Goal: Information Seeking & Learning: Learn about a topic

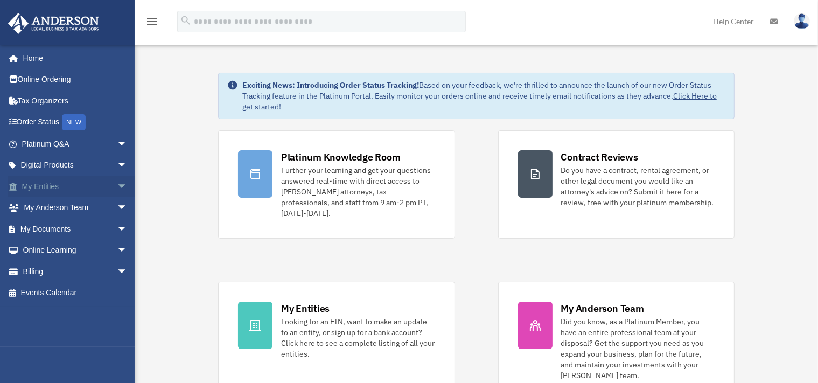
click at [48, 182] on link "My Entities arrow_drop_down" at bounding box center [76, 186] width 136 height 22
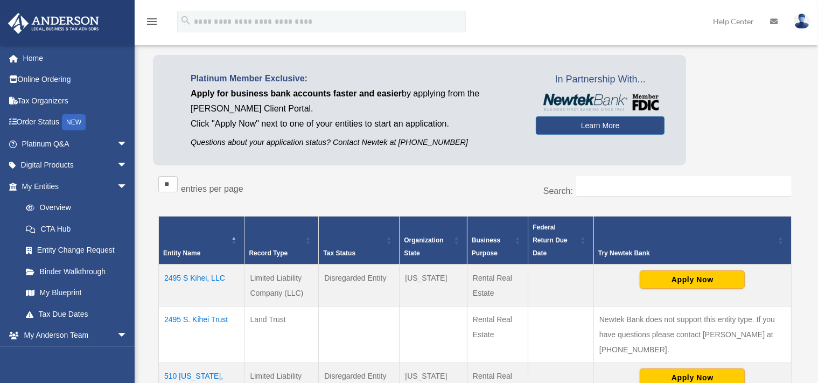
scroll to position [114, 0]
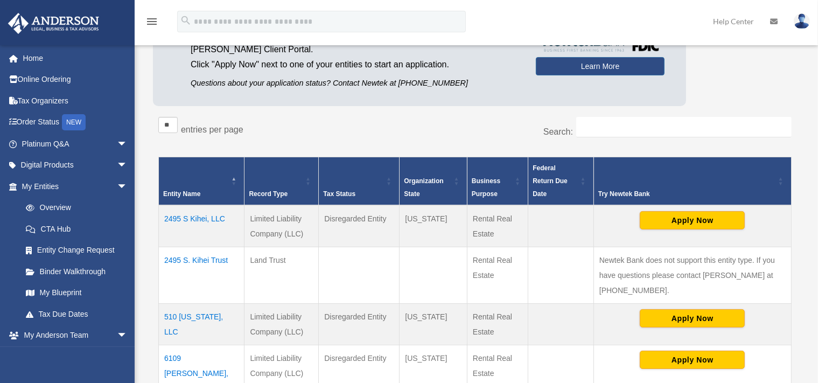
click at [191, 207] on td "2495 S Kihei, LLC" at bounding box center [202, 226] width 86 height 42
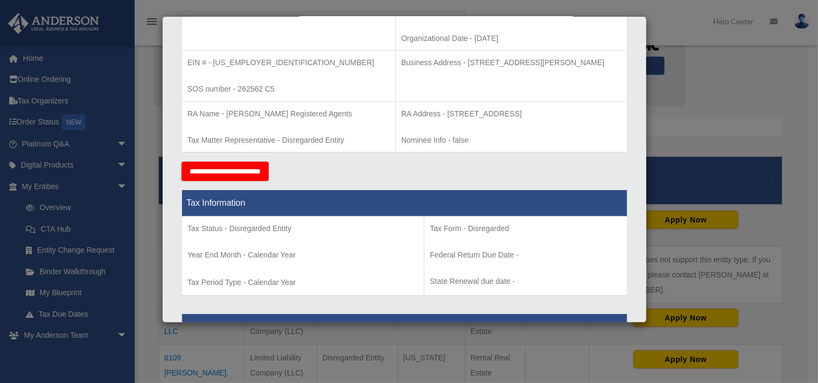
scroll to position [0, 0]
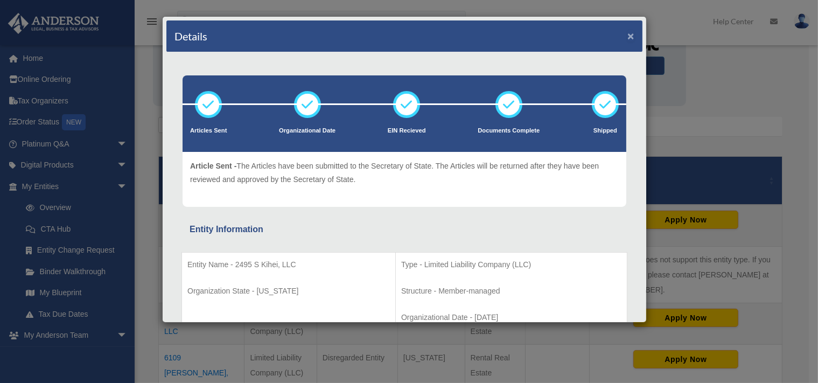
click at [627, 34] on button "×" at bounding box center [630, 35] width 7 height 11
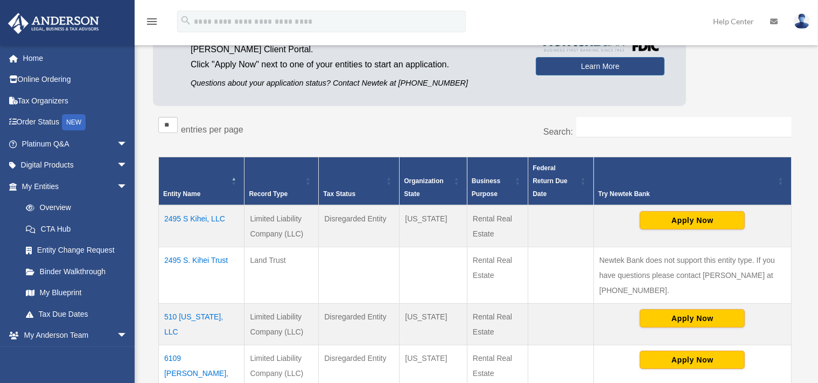
click at [185, 303] on td "510 Oklahoma, LLC" at bounding box center [202, 323] width 86 height 41
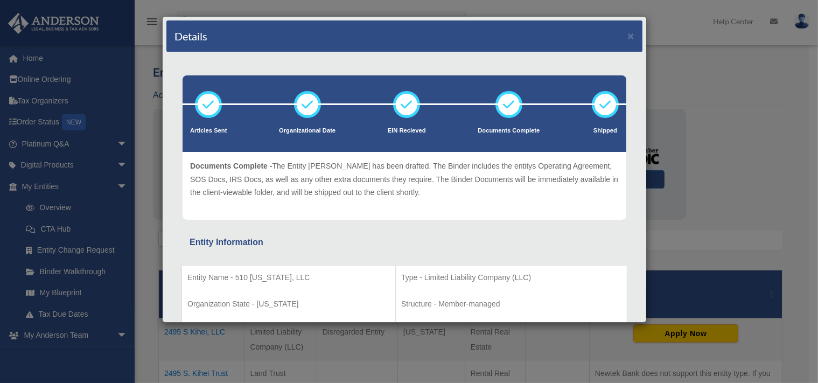
click at [617, 35] on div "Details ×" at bounding box center [404, 36] width 476 height 32
click at [627, 34] on button "×" at bounding box center [630, 35] width 7 height 11
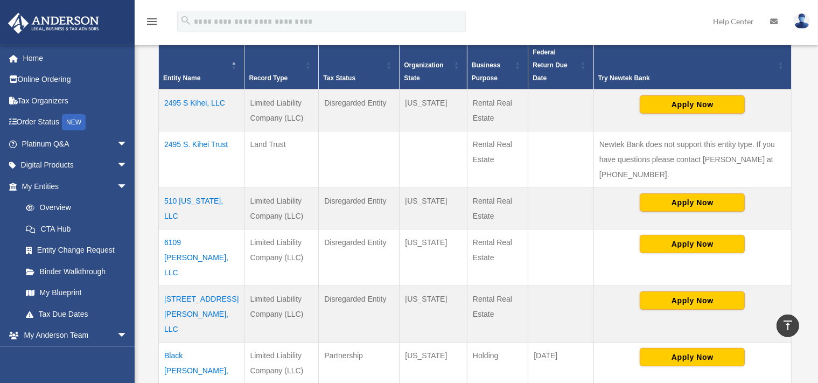
scroll to position [256, 0]
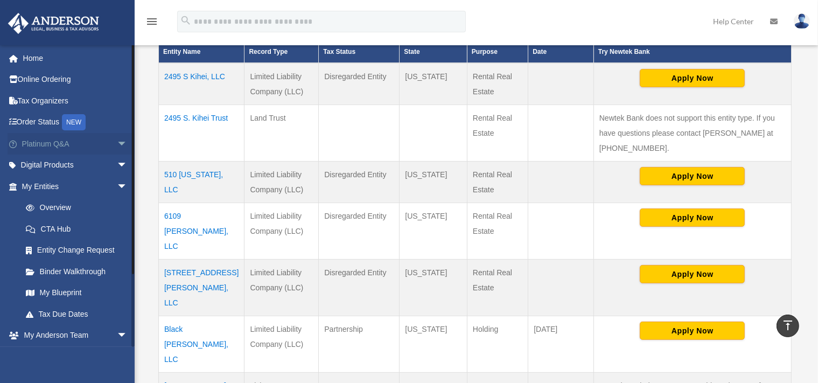
click at [48, 141] on link "Platinum Q&A arrow_drop_down" at bounding box center [76, 144] width 136 height 22
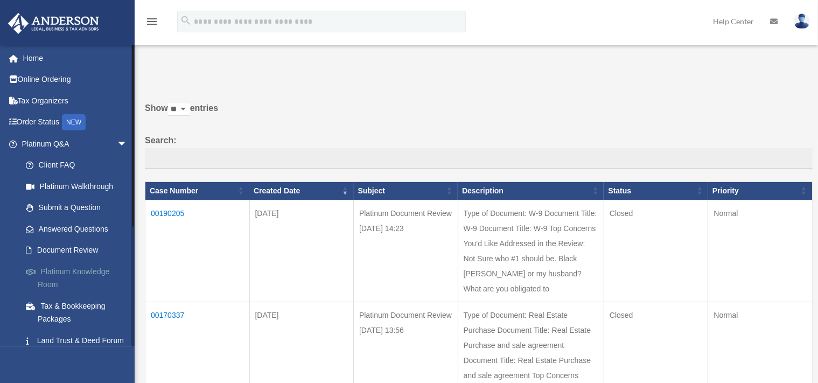
click at [61, 270] on link "Platinum Knowledge Room" at bounding box center [79, 278] width 129 height 34
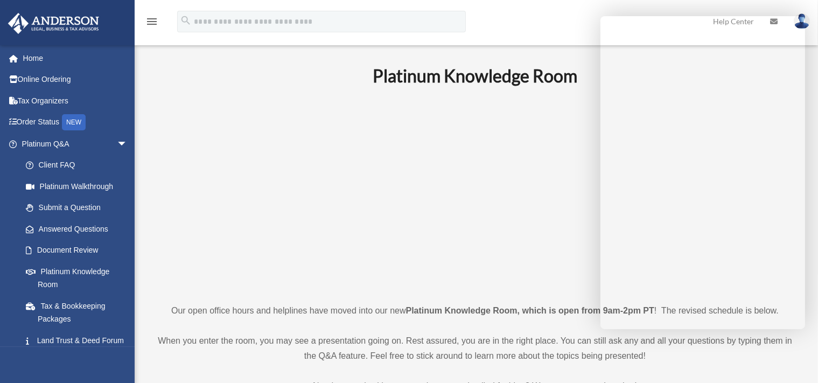
click at [253, 107] on p at bounding box center [474, 194] width 643 height 187
click at [251, 125] on p at bounding box center [474, 194] width 643 height 187
drag, startPoint x: 206, startPoint y: 244, endPoint x: 298, endPoint y: 228, distance: 94.1
click at [209, 242] on p at bounding box center [474, 194] width 643 height 187
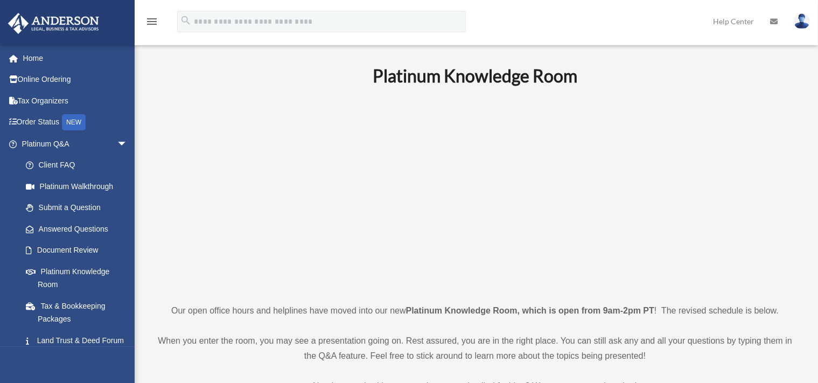
click at [768, 12] on link at bounding box center [774, 21] width 24 height 43
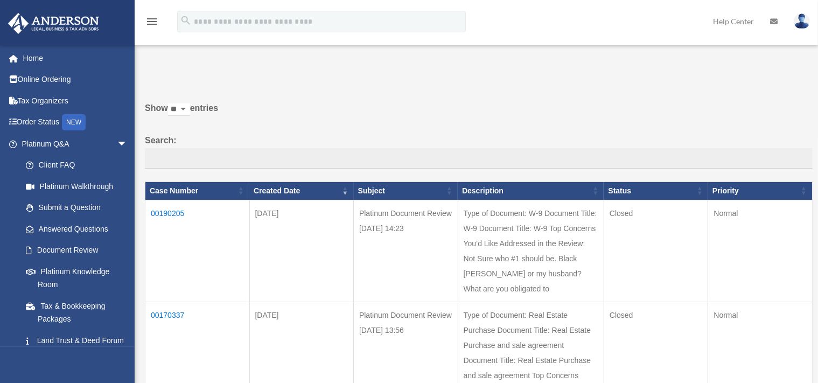
click at [81, 271] on link "Platinum Knowledge Room" at bounding box center [76, 278] width 123 height 34
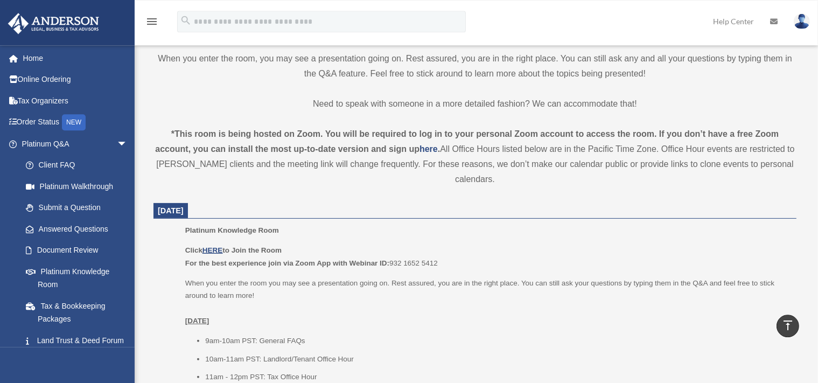
scroll to position [284, 0]
click at [220, 247] on u "HERE" at bounding box center [212, 248] width 20 height 8
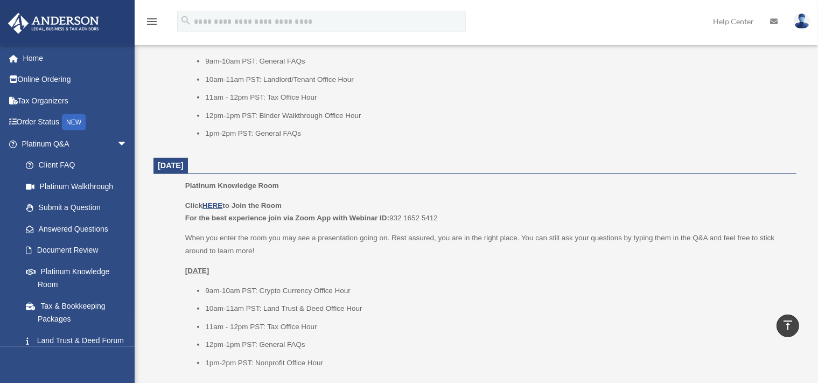
scroll to position [568, 0]
